Goal: Find specific page/section: Find specific page/section

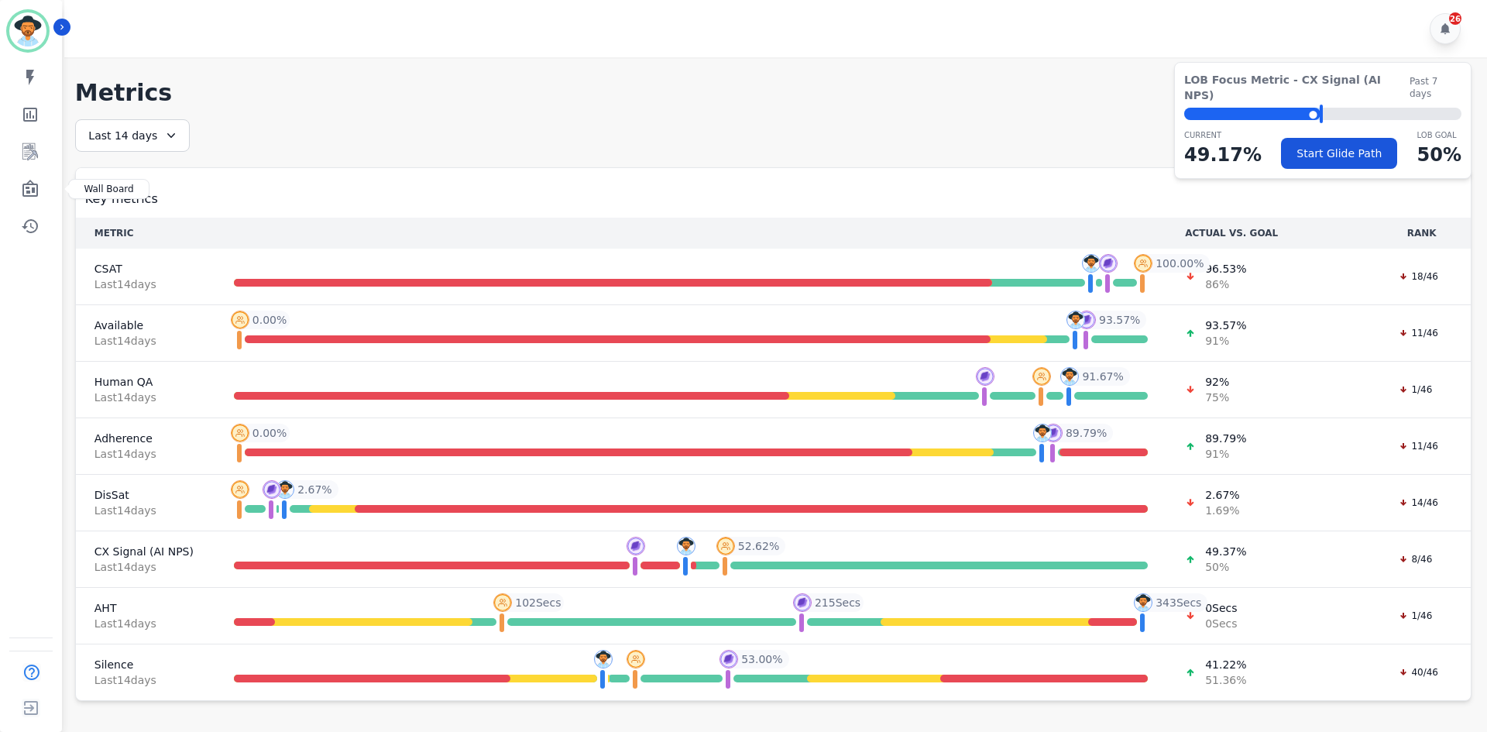
click at [37, 177] on link "Sidebar" at bounding box center [32, 189] width 60 height 31
